Goal: Task Accomplishment & Management: Use online tool/utility

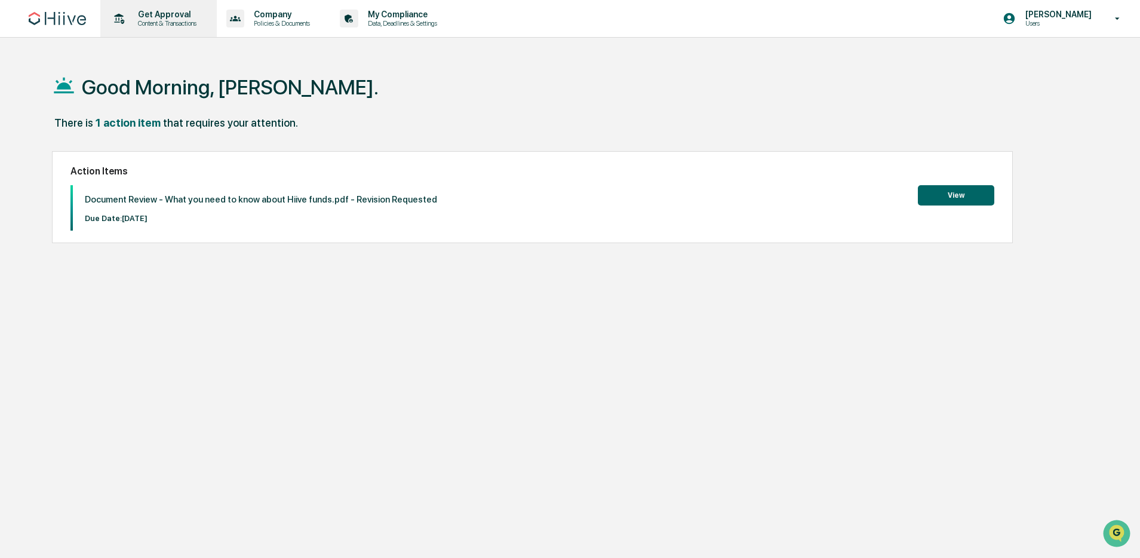
click at [158, 20] on p "Content & Transactions" at bounding box center [165, 23] width 74 height 8
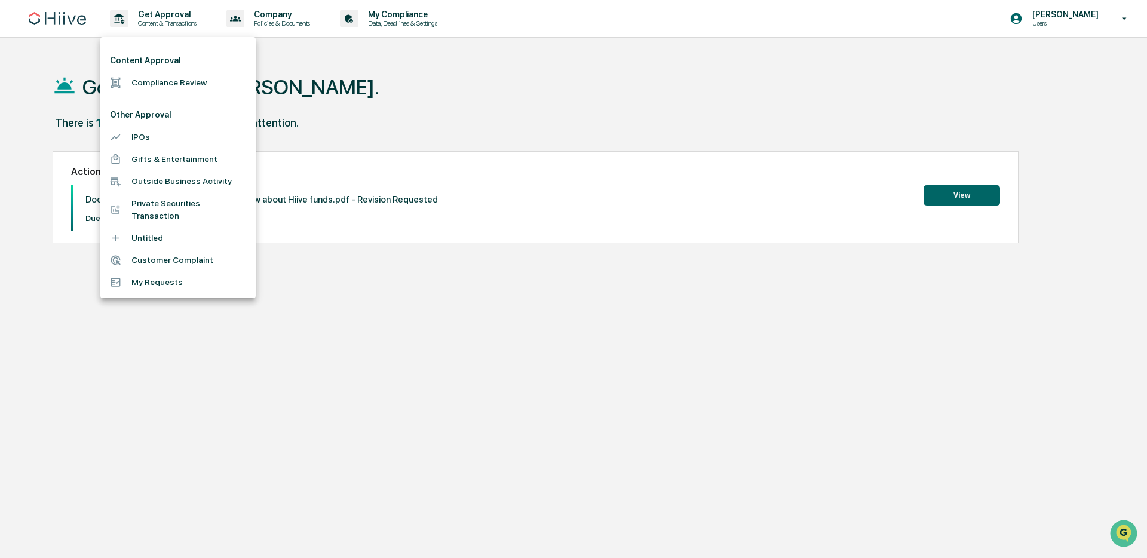
click at [566, 99] on div at bounding box center [573, 279] width 1147 height 558
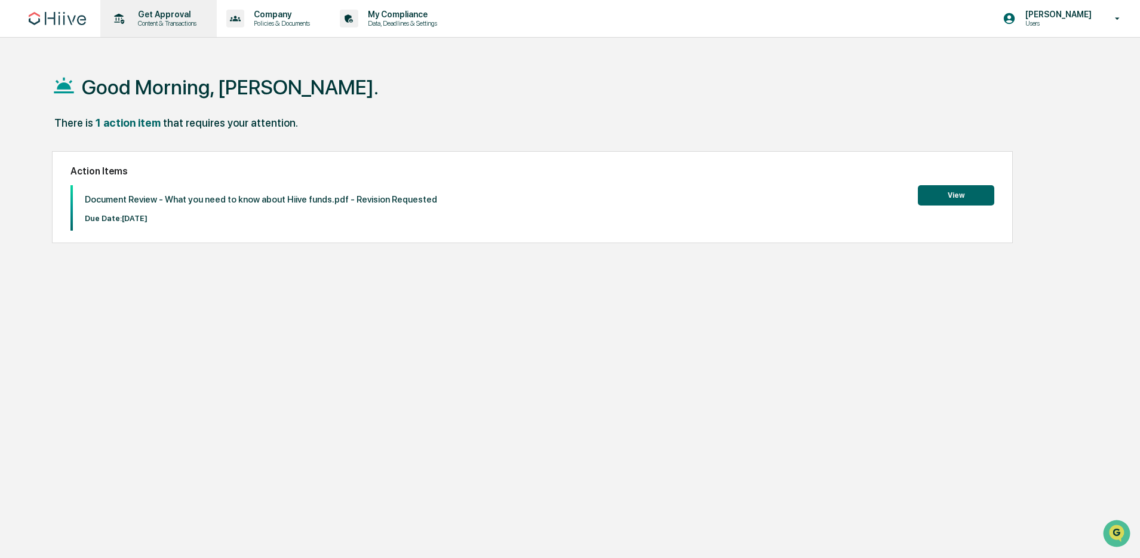
click at [146, 22] on p "Content & Transactions" at bounding box center [165, 23] width 74 height 8
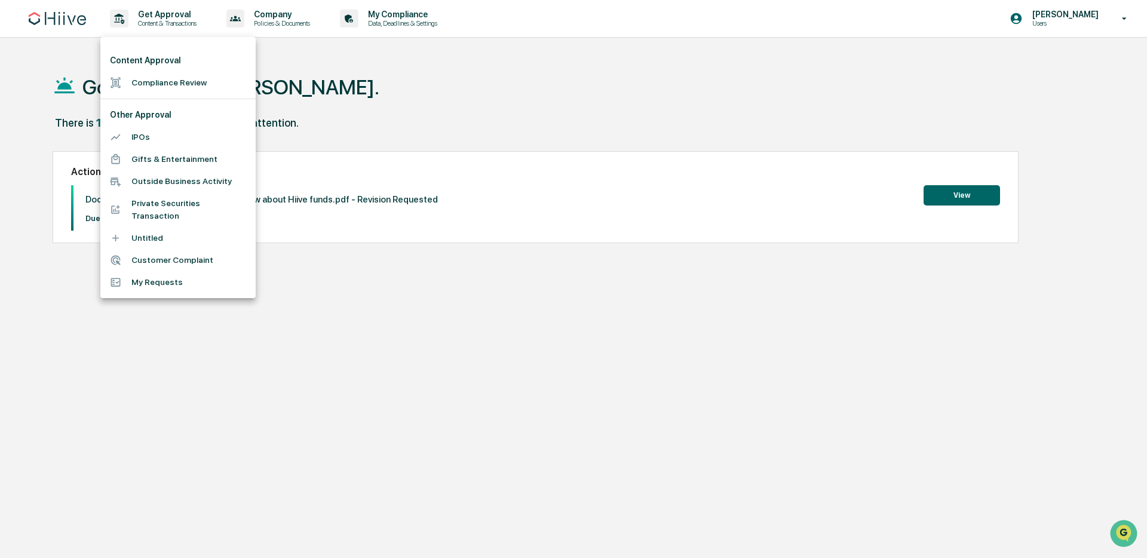
click at [180, 79] on li "Compliance Review" at bounding box center [177, 83] width 155 height 22
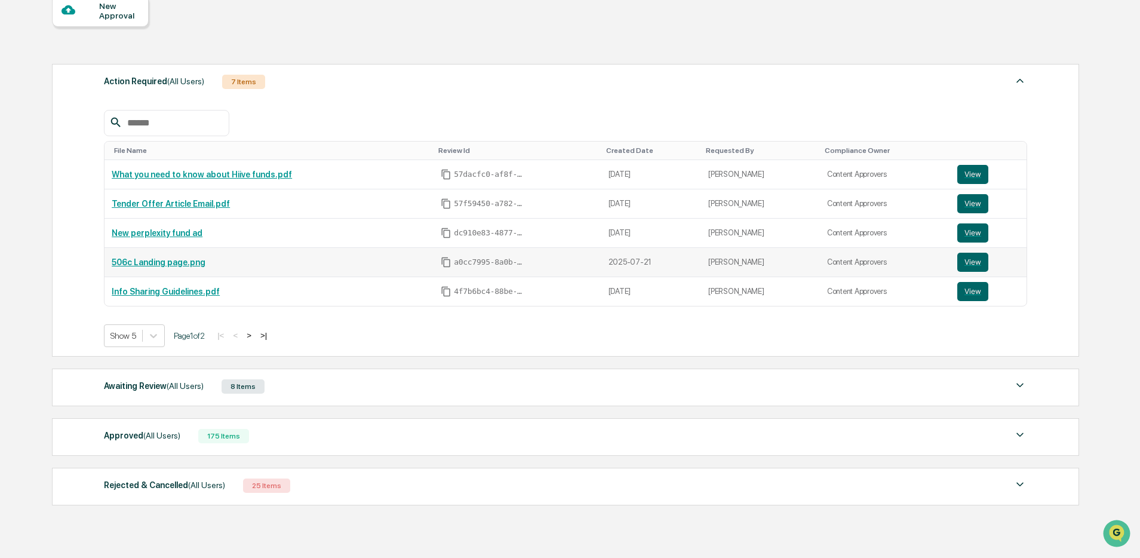
scroll to position [178, 0]
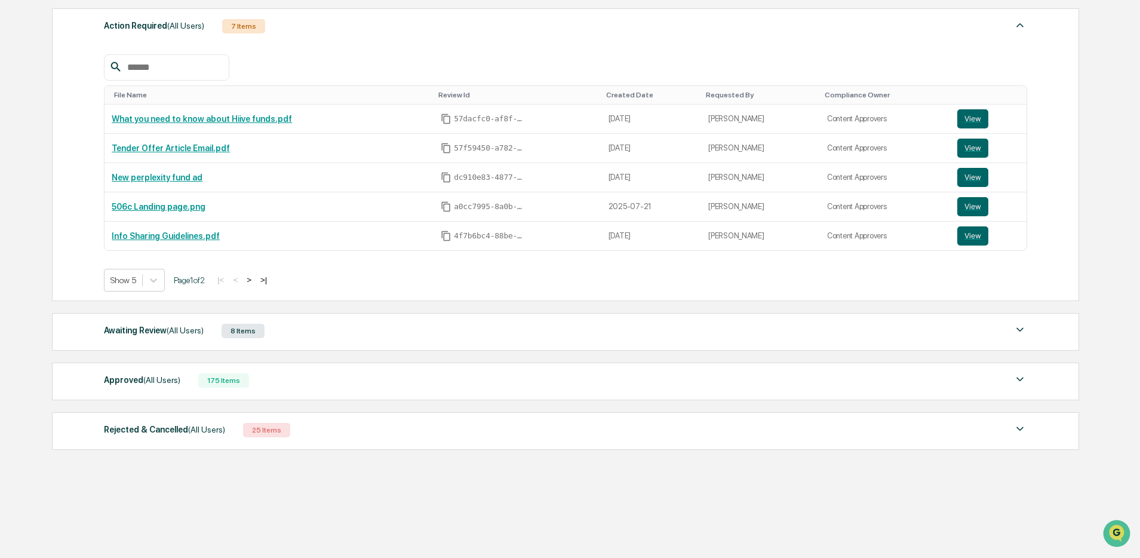
click at [281, 326] on div "Awaiting Review (All Users) 8 Items" at bounding box center [565, 331] width 923 height 17
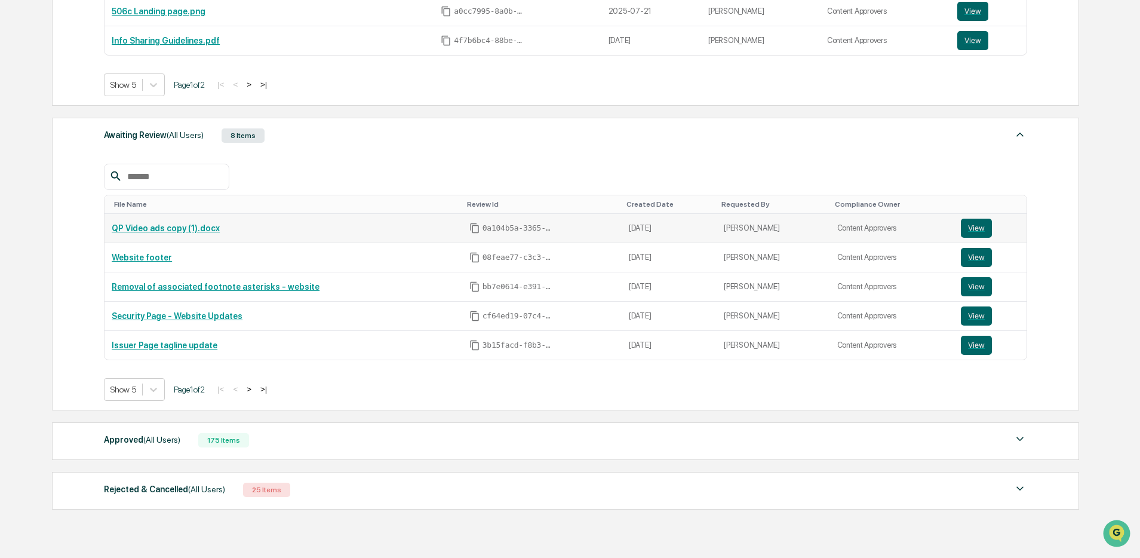
scroll to position [397, 0]
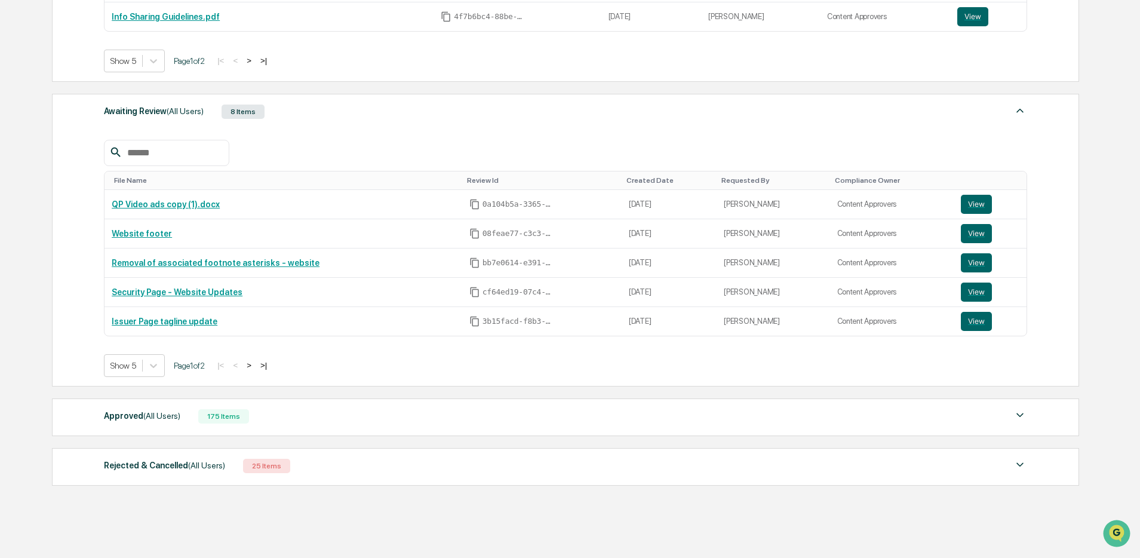
click at [255, 363] on button ">" at bounding box center [249, 365] width 12 height 10
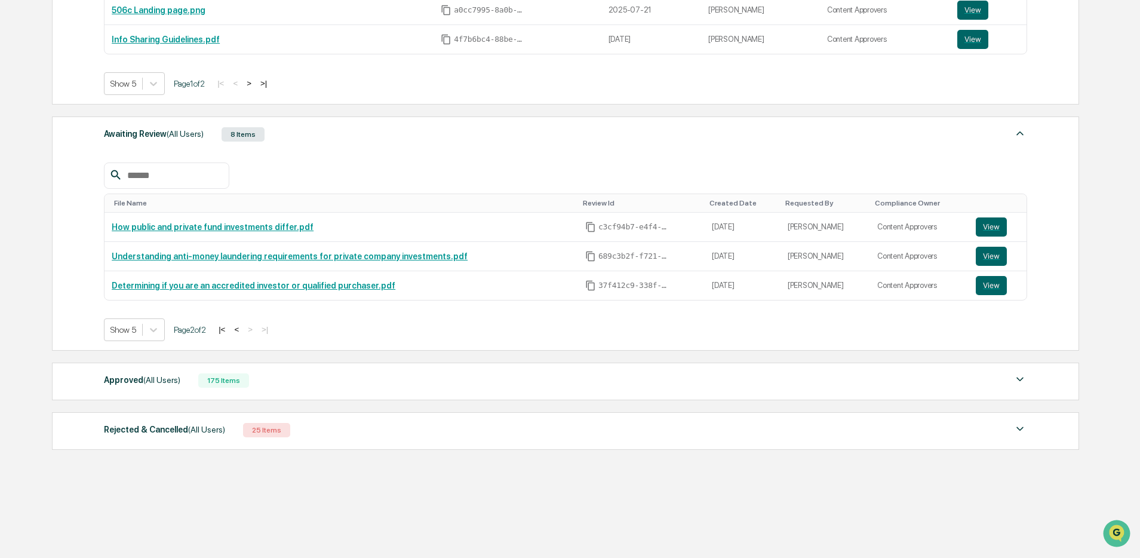
scroll to position [375, 0]
click at [268, 283] on link "Determining if you are an accredited investor or qualified purchaser.pdf" at bounding box center [254, 286] width 284 height 10
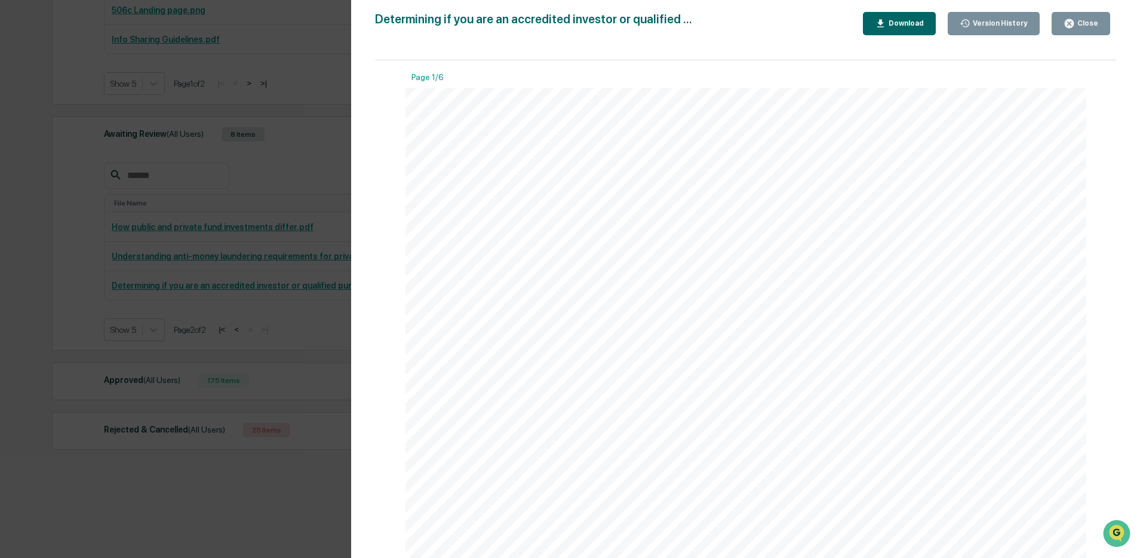
click at [226, 221] on div "Version History 08/20/2025, 06:42 PM Kate Wilson 08/15/2025, 09:20 PM Kate Wils…" at bounding box center [570, 279] width 1140 height 558
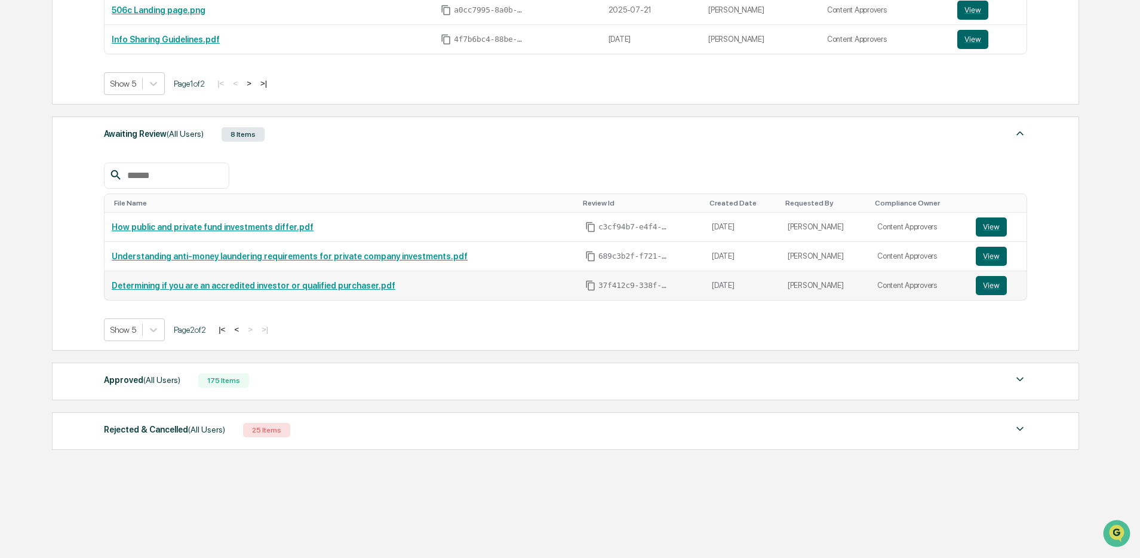
click at [349, 282] on link "Determining if you are an accredited investor or qualified purchaser.pdf" at bounding box center [254, 286] width 284 height 10
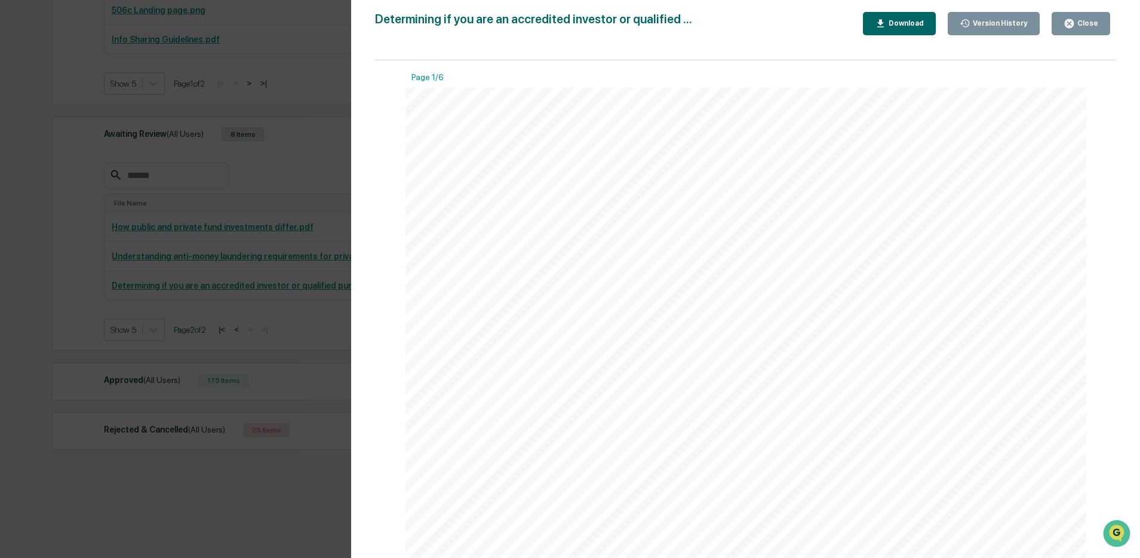
click at [289, 199] on div "Version History 08/20/2025, 06:42 PM Kate Wilson 08/15/2025, 09:20 PM Kate Wils…" at bounding box center [570, 279] width 1140 height 558
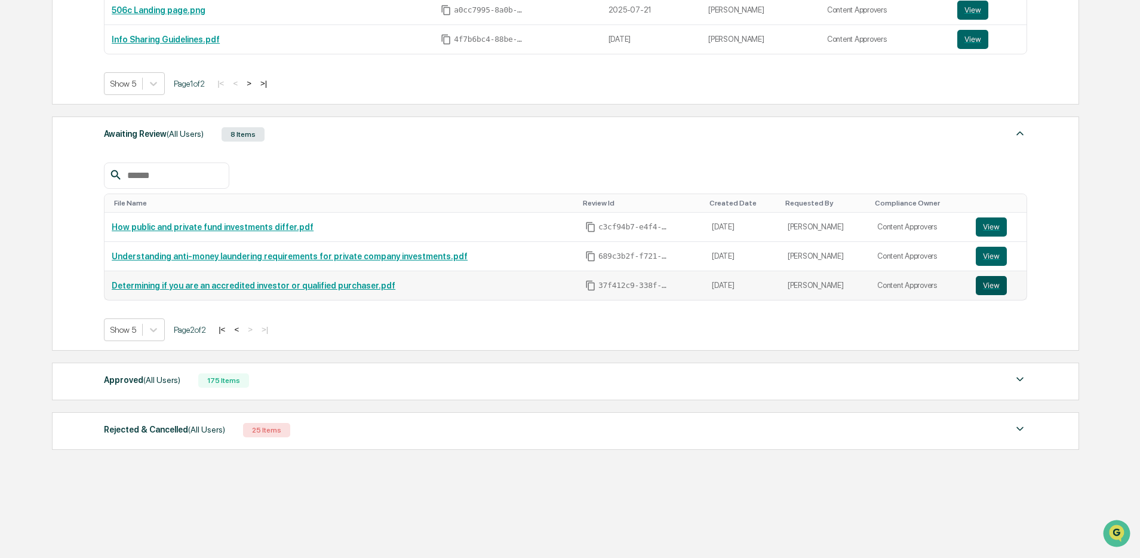
click at [983, 283] on button "View" at bounding box center [991, 285] width 31 height 19
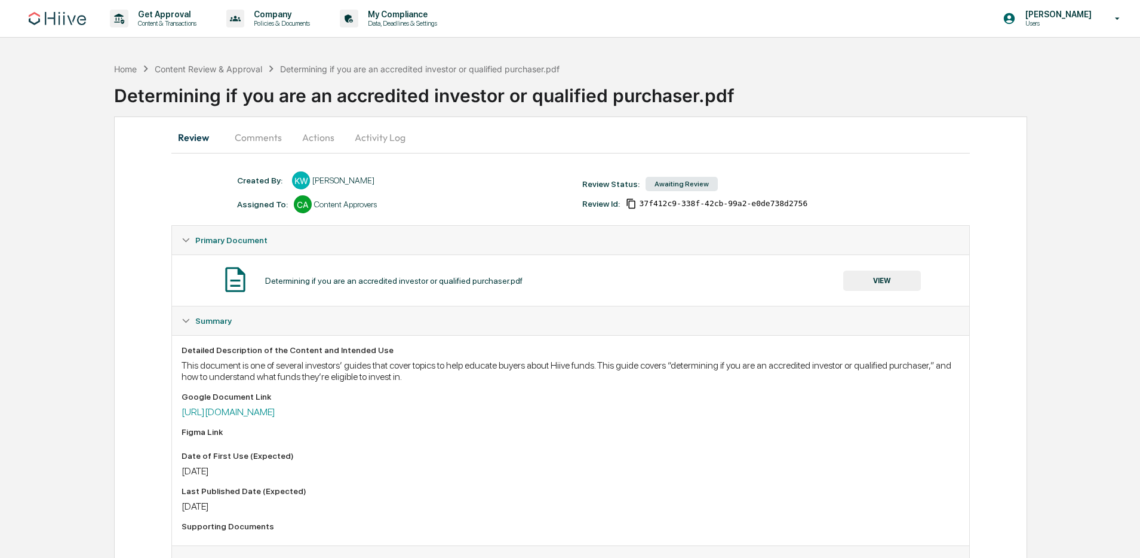
click at [306, 130] on button "Actions" at bounding box center [318, 137] width 54 height 29
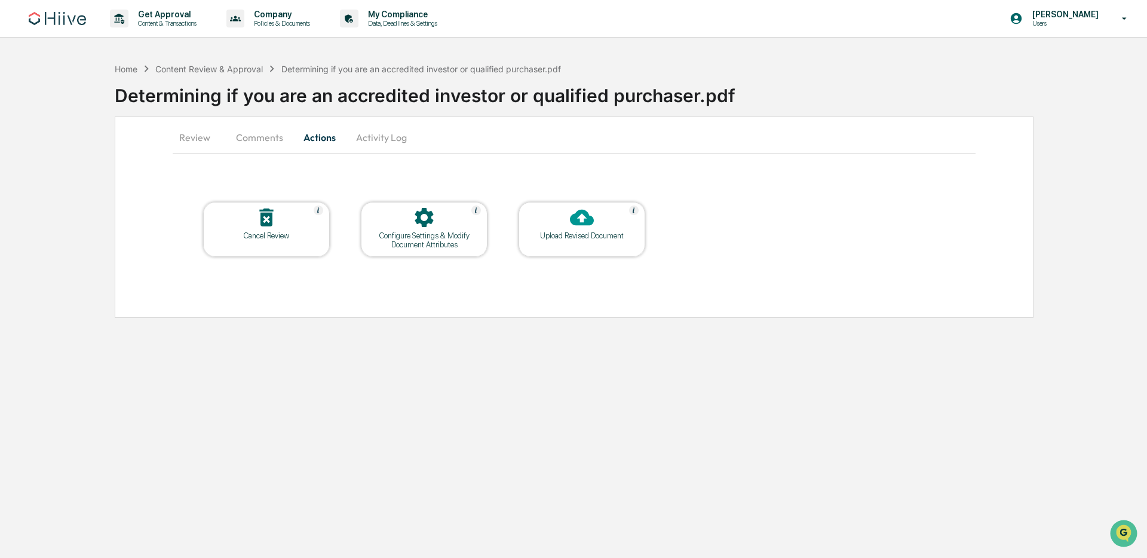
click at [573, 234] on div "Upload Revised Document" at bounding box center [582, 235] width 108 height 9
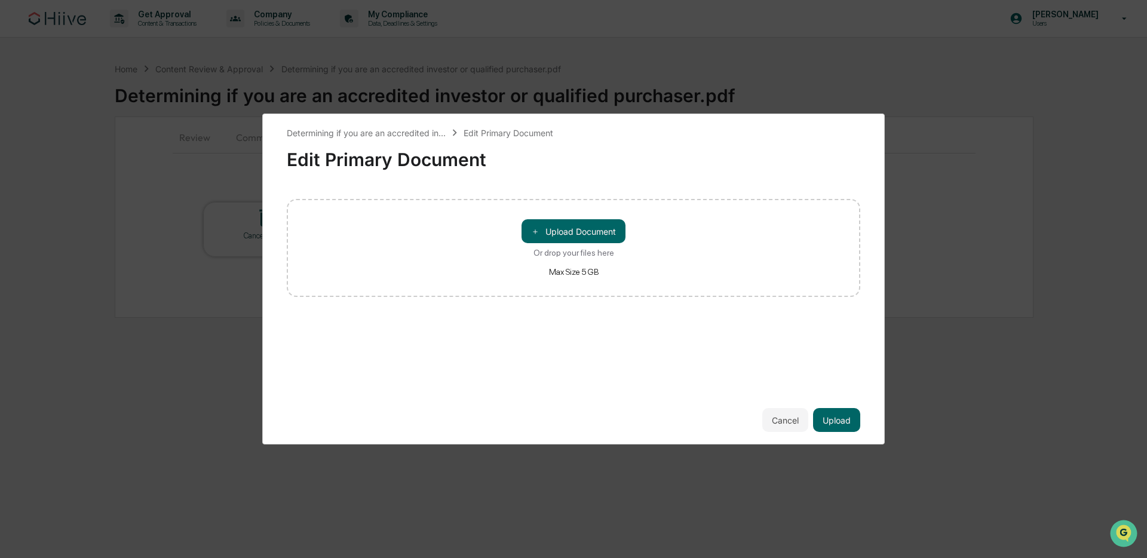
click at [573, 234] on button "＋ Upload Document" at bounding box center [573, 231] width 104 height 24
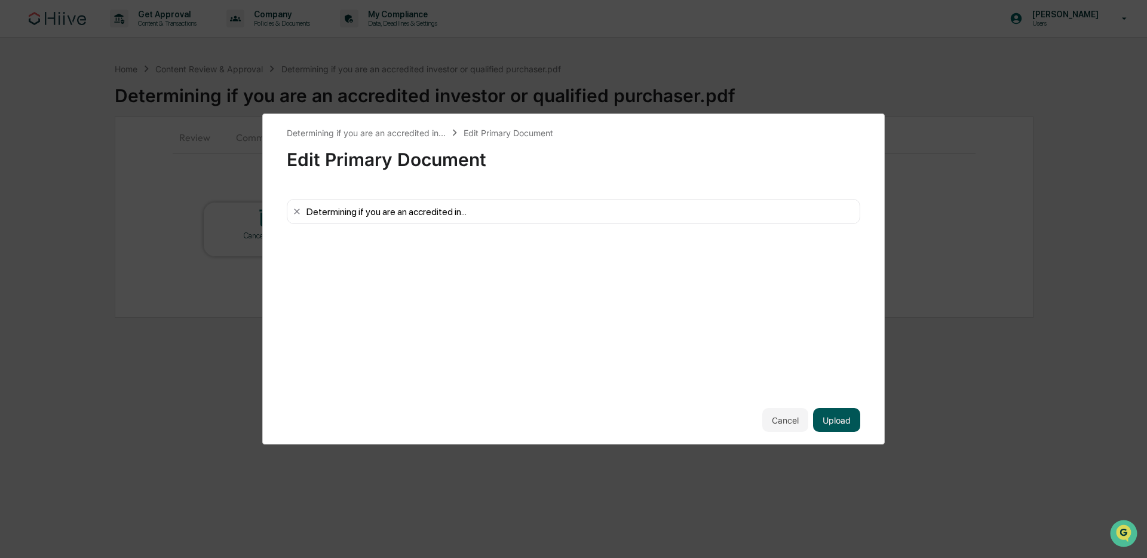
click at [845, 423] on button "Upload" at bounding box center [836, 420] width 47 height 24
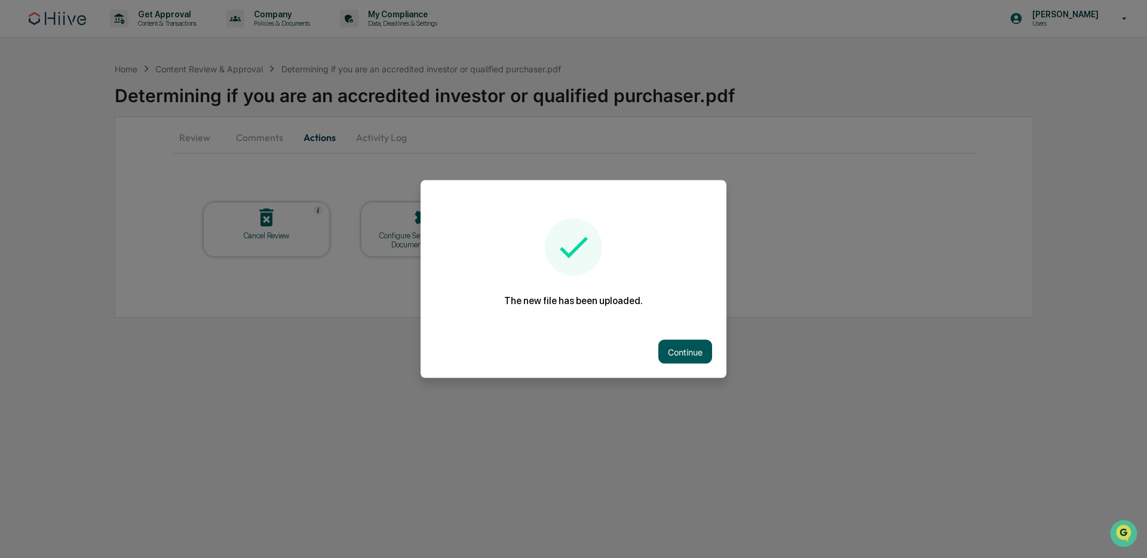
click at [686, 354] on button "Continue" at bounding box center [685, 352] width 54 height 24
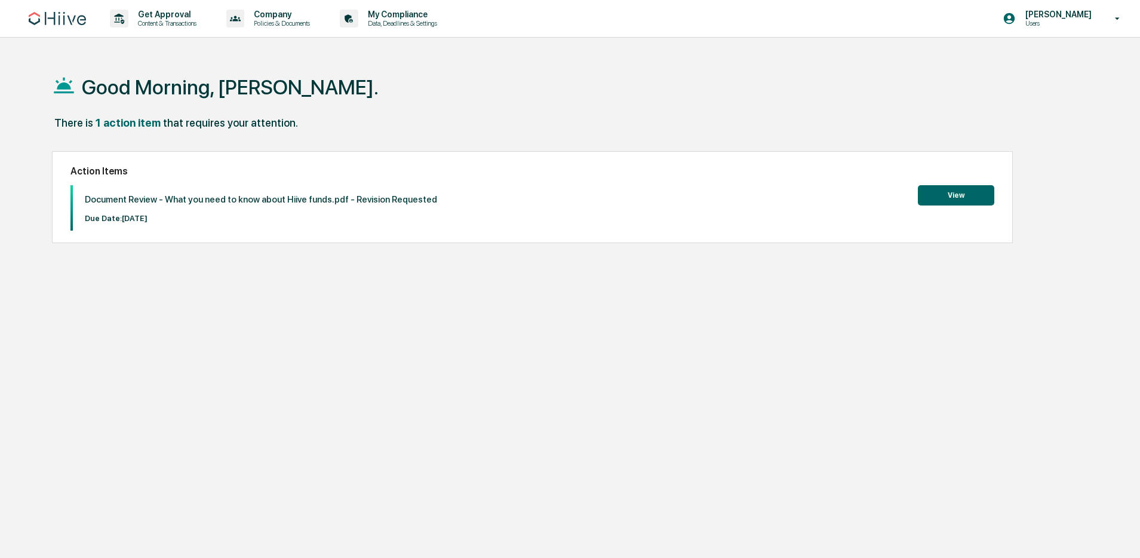
click at [303, 195] on p "Document Review - What you need to know about Hiive funds.pdf - Revision Reques…" at bounding box center [261, 199] width 352 height 11
click at [939, 192] on button "View" at bounding box center [956, 195] width 76 height 20
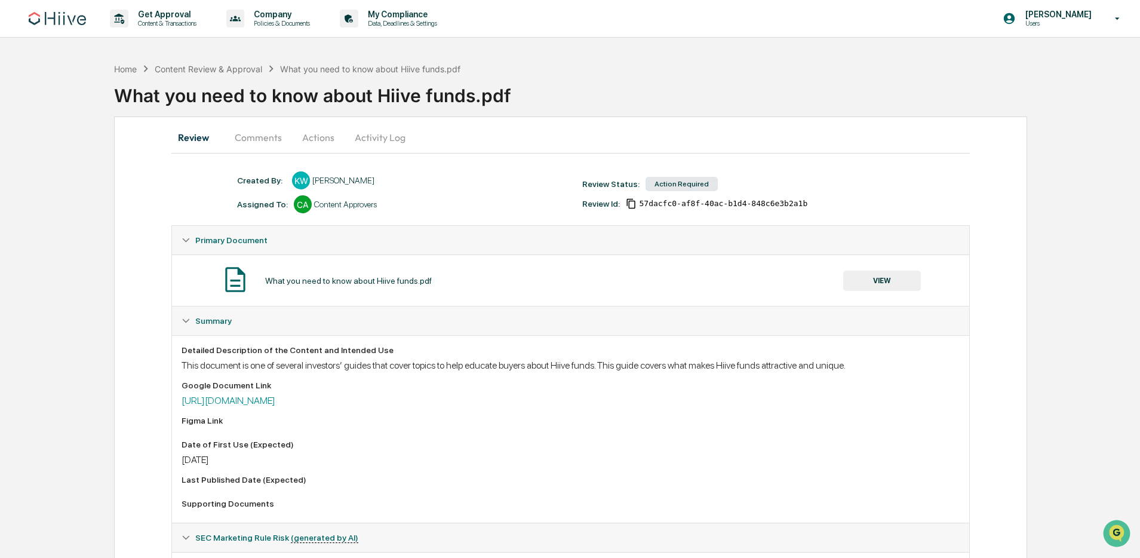
click at [317, 140] on button "Actions" at bounding box center [318, 137] width 54 height 29
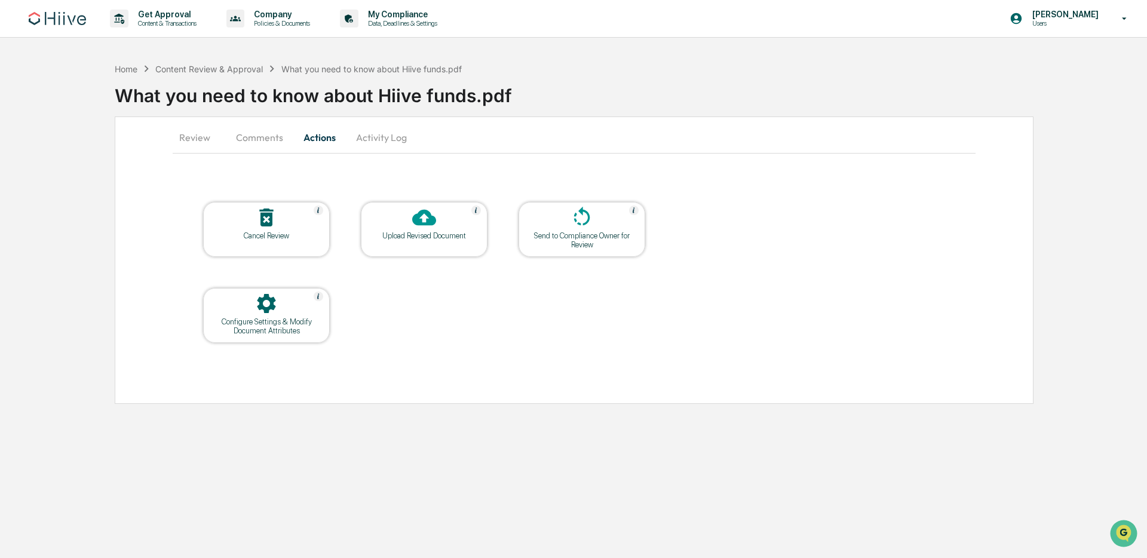
click at [438, 216] on div at bounding box center [423, 218] width 119 height 26
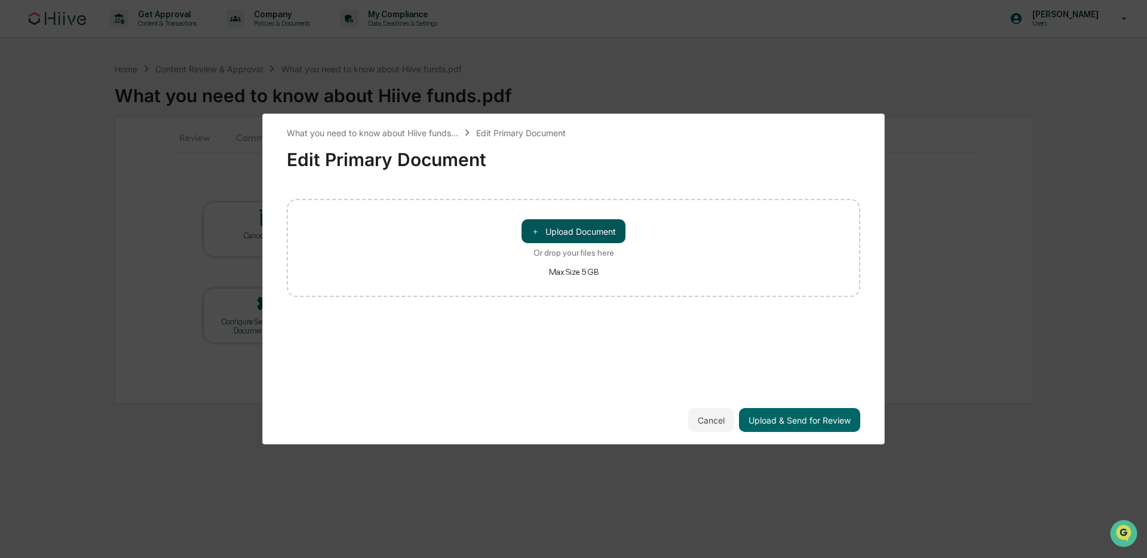
click at [554, 226] on button "＋ Upload Document" at bounding box center [573, 231] width 104 height 24
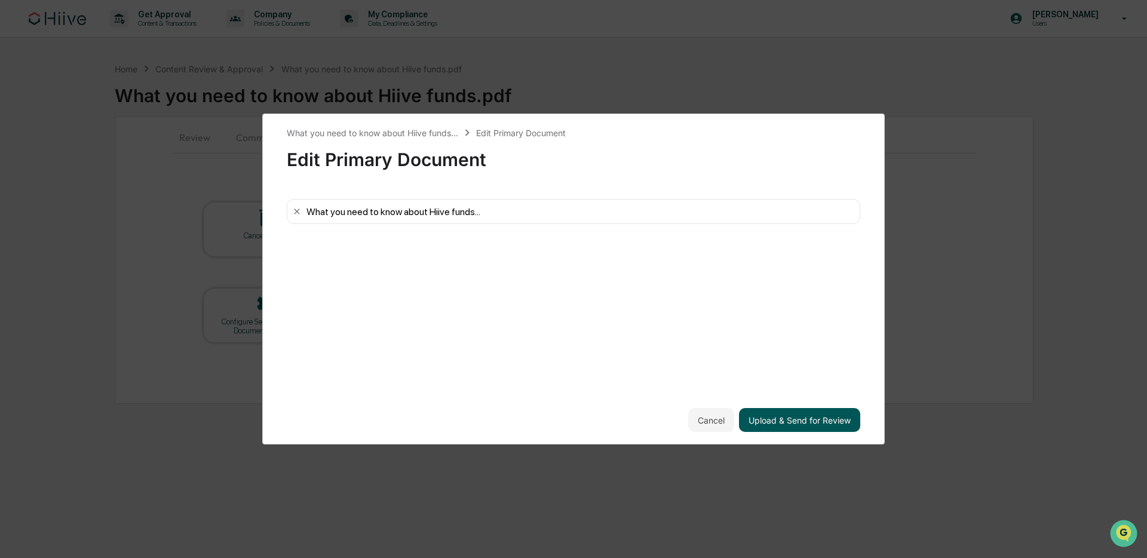
click at [823, 419] on button "Upload & Send for Review" at bounding box center [799, 420] width 121 height 24
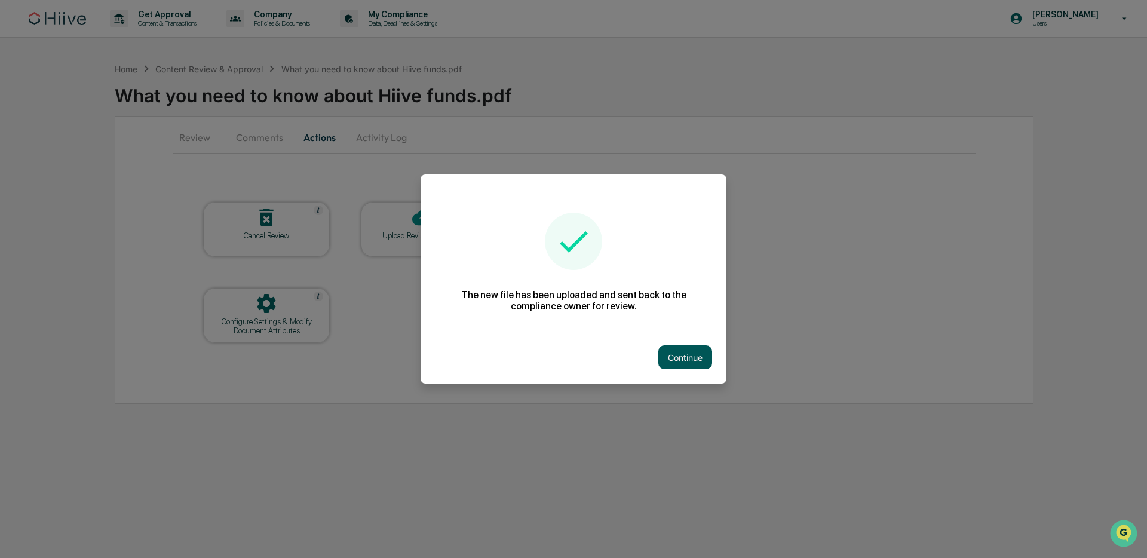
click at [677, 357] on button "Continue" at bounding box center [685, 357] width 54 height 24
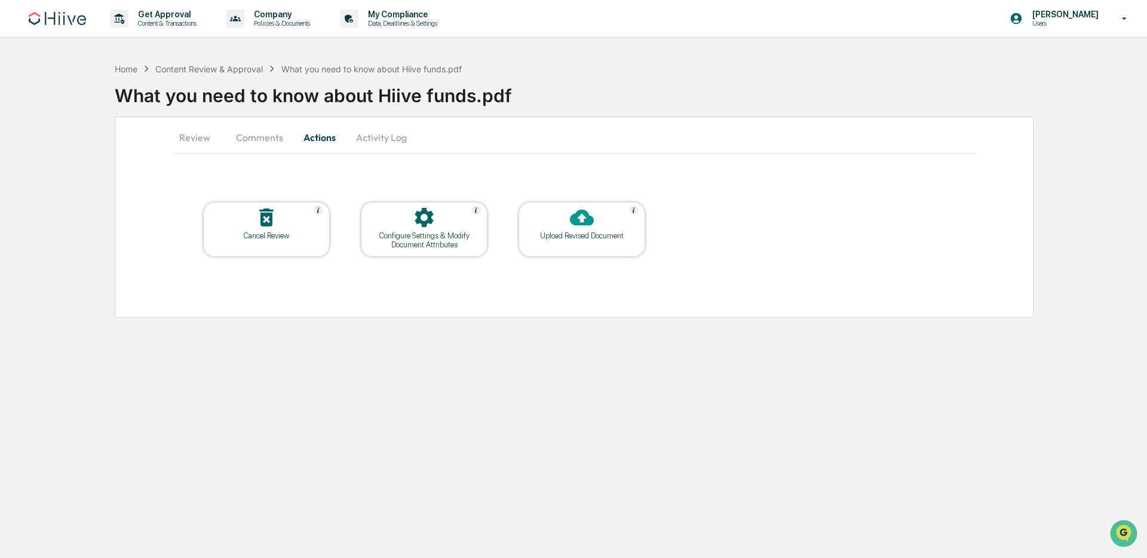
click at [53, 24] on img at bounding box center [57, 18] width 57 height 13
